Goal: Information Seeking & Learning: Learn about a topic

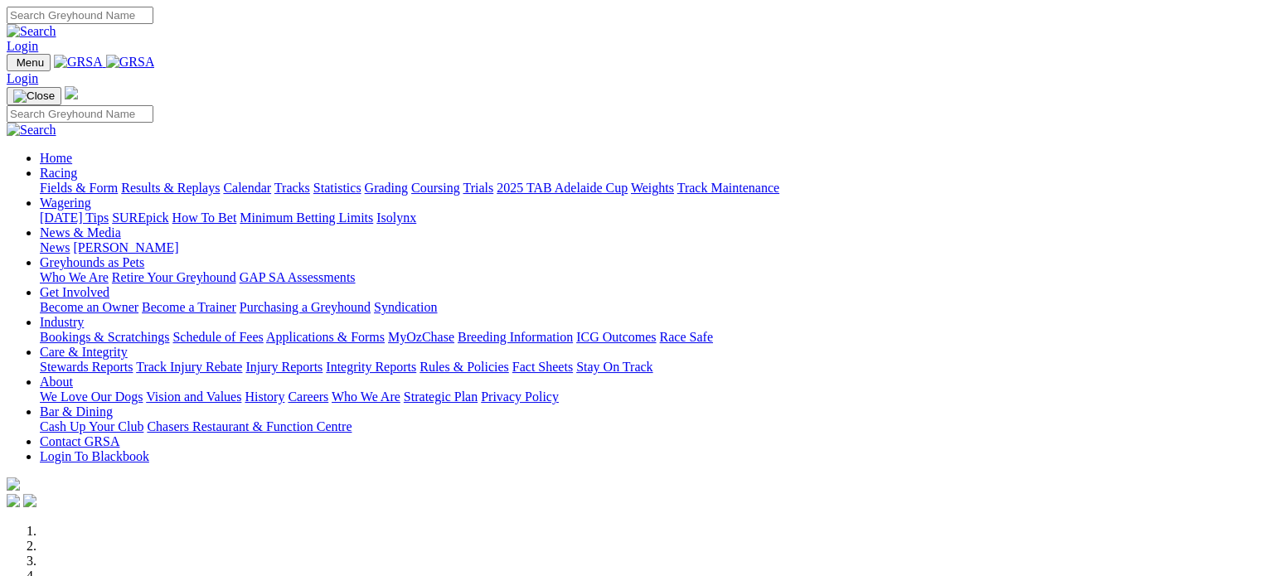
click at [77, 166] on link "Racing" at bounding box center [58, 173] width 37 height 14
drag, startPoint x: 1118, startPoint y: 0, endPoint x: 206, endPoint y: 70, distance: 913.8
click at [155, 70] on img at bounding box center [130, 62] width 49 height 15
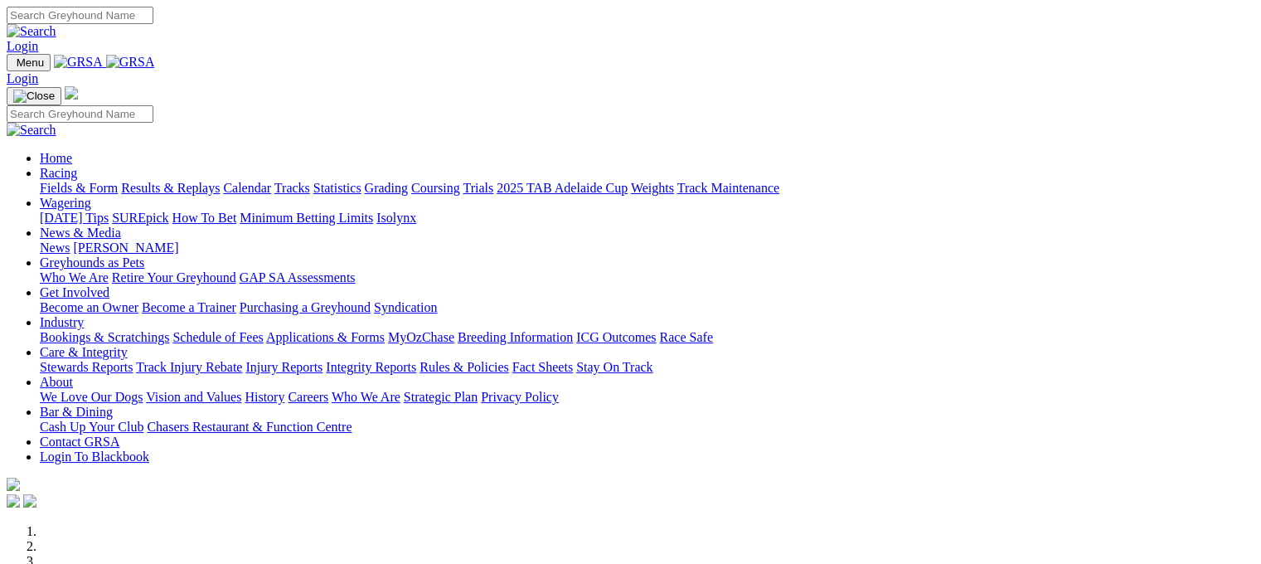
click at [91, 181] on link "Fields & Form" at bounding box center [79, 188] width 78 height 14
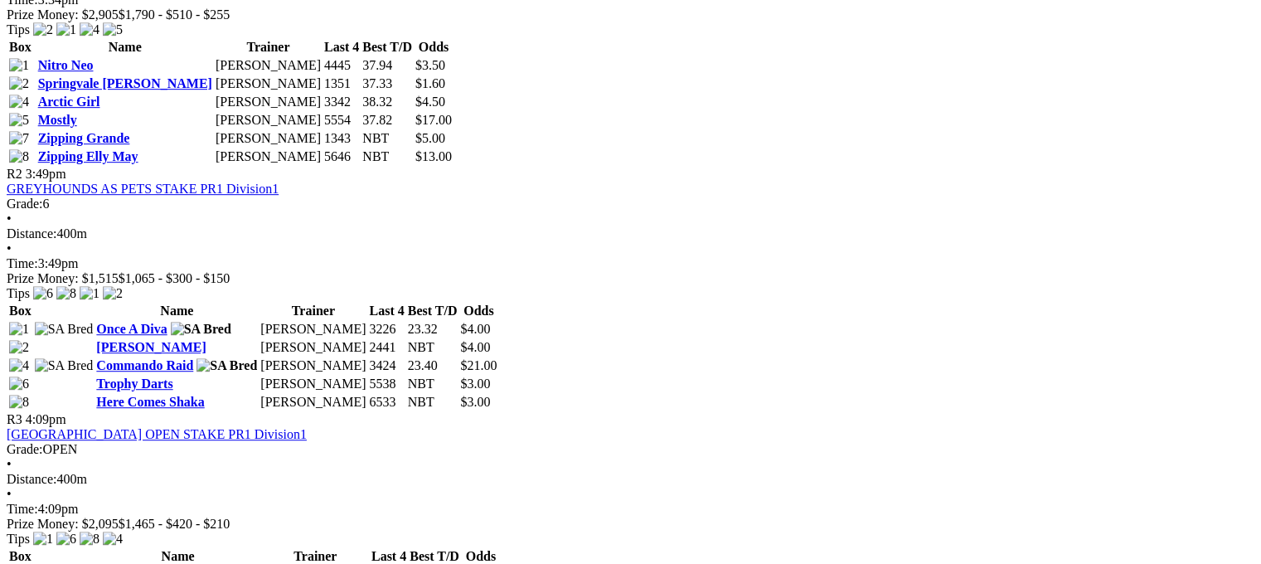
scroll to position [947, 0]
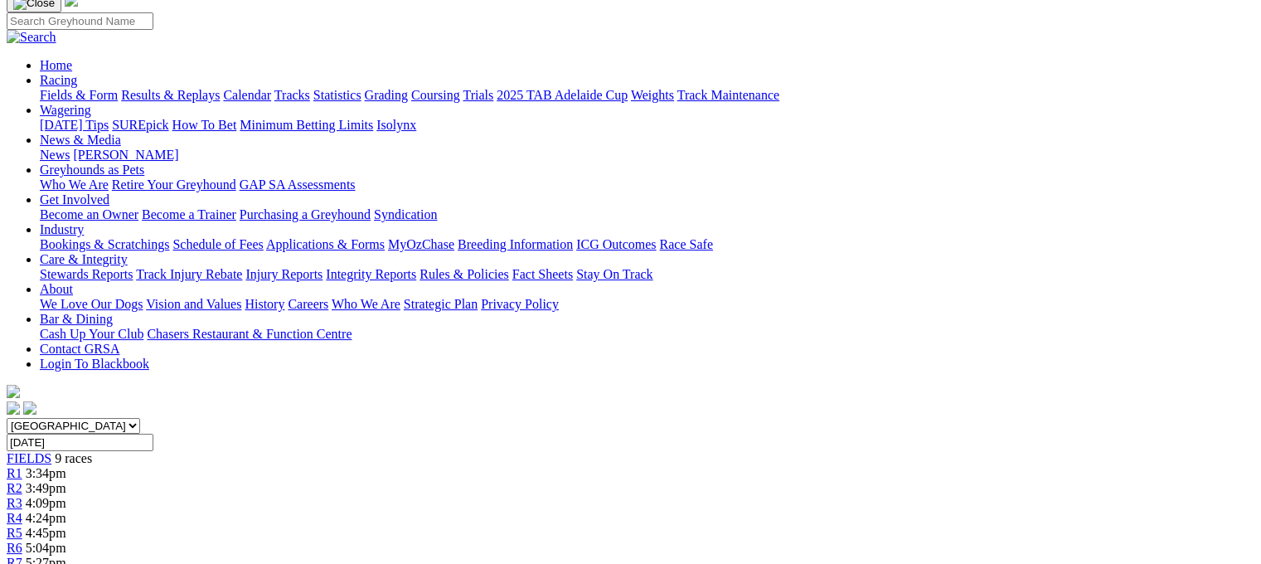
scroll to position [46, 0]
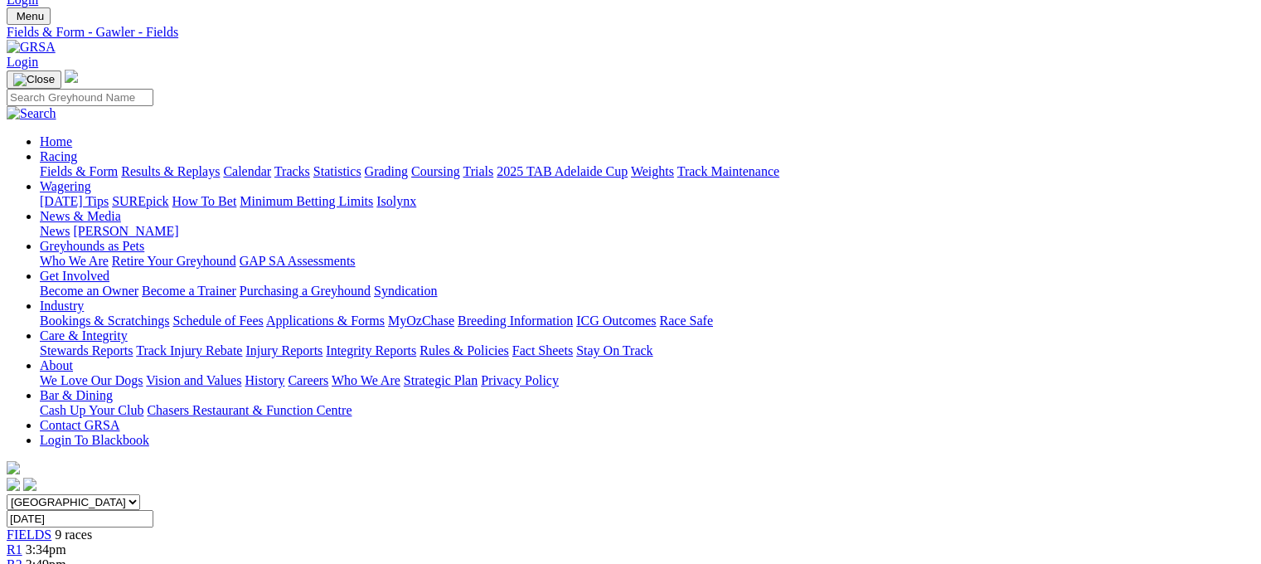
click at [78, 164] on link "Fields & Form" at bounding box center [79, 171] width 78 height 14
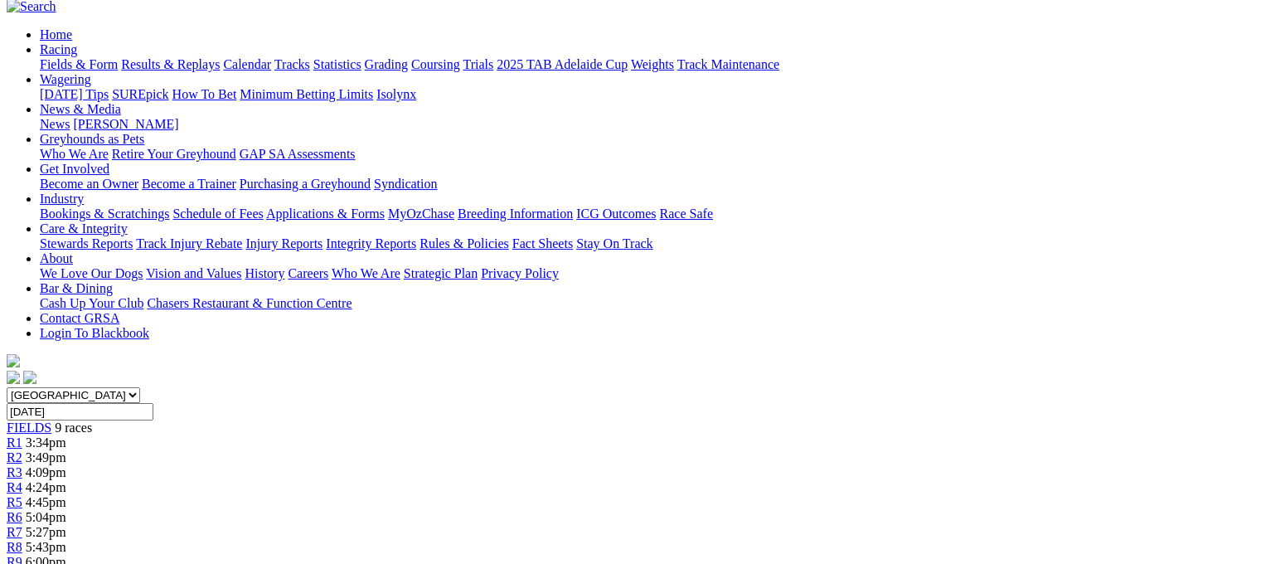
scroll to position [166, 0]
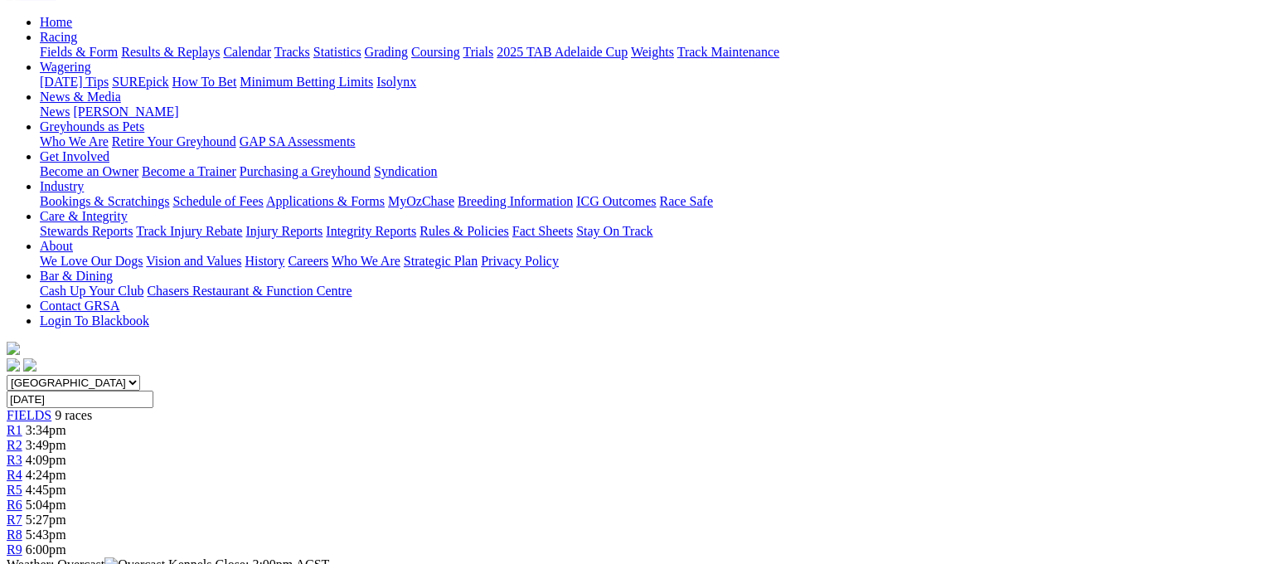
click at [22, 438] on span "R2" at bounding box center [15, 445] width 16 height 14
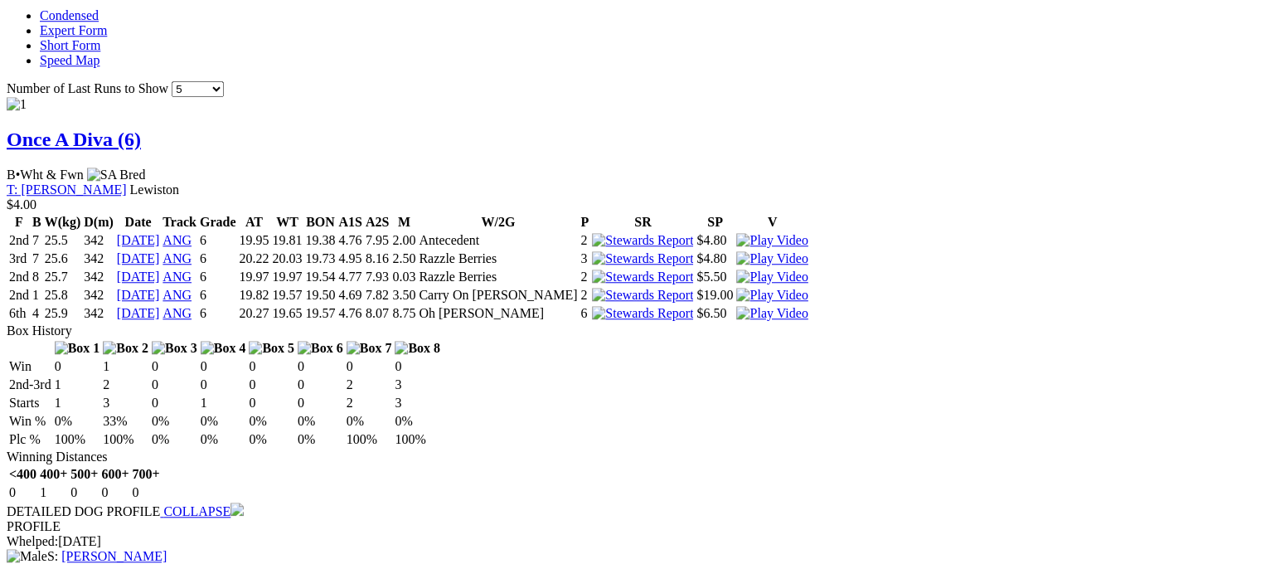
scroll to position [1425, 0]
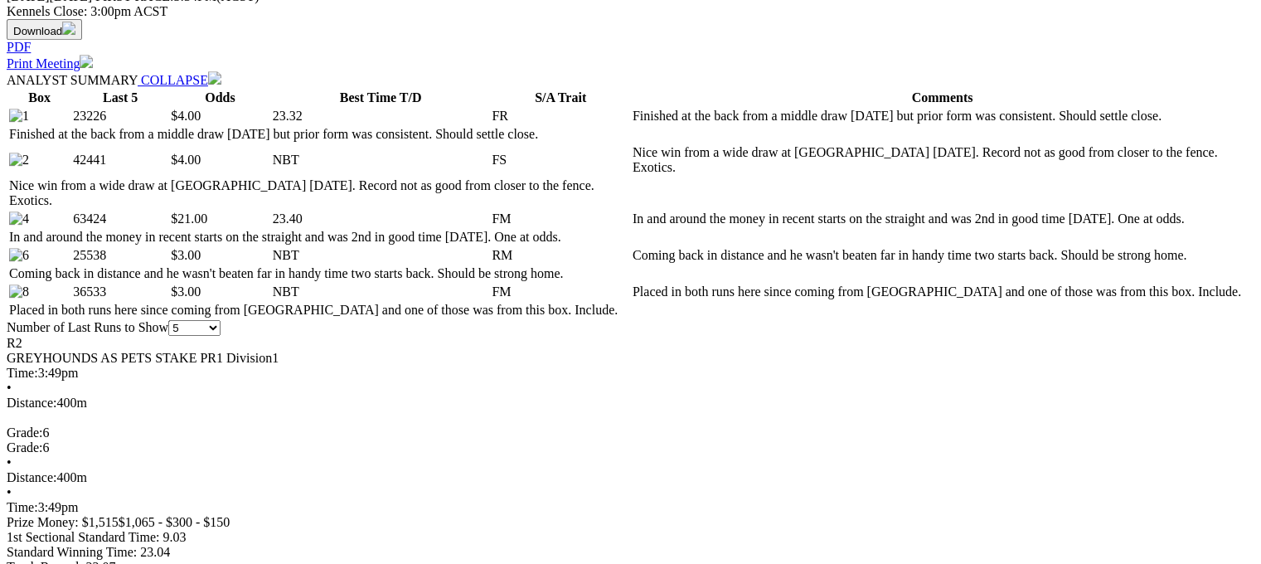
scroll to position [741, 0]
